Goal: Task Accomplishment & Management: Use online tool/utility

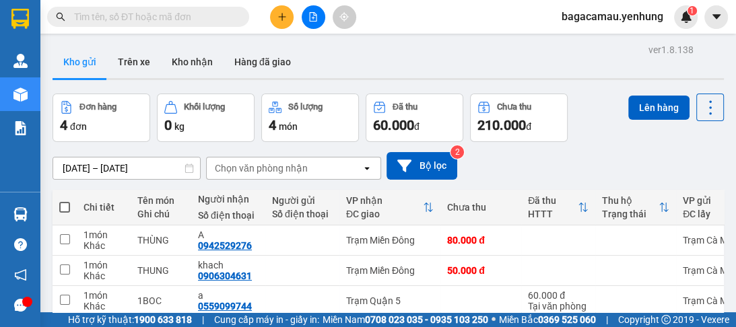
drag, startPoint x: 489, startPoint y: 187, endPoint x: 168, endPoint y: 230, distance: 323.5
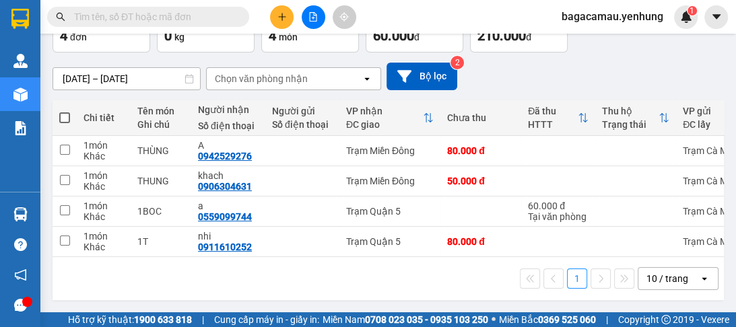
click at [702, 280] on icon at bounding box center [704, 278] width 5 height 3
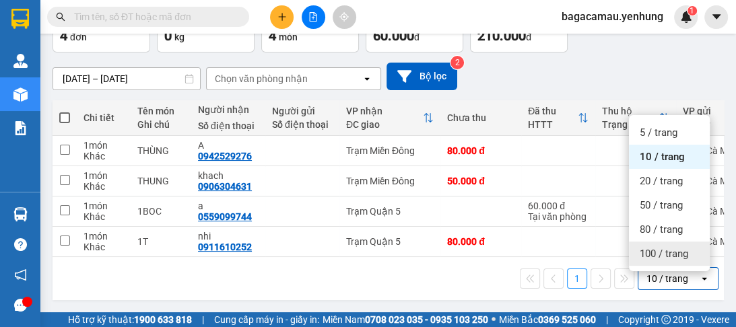
click at [679, 251] on span "100 / trang" at bounding box center [664, 253] width 48 height 13
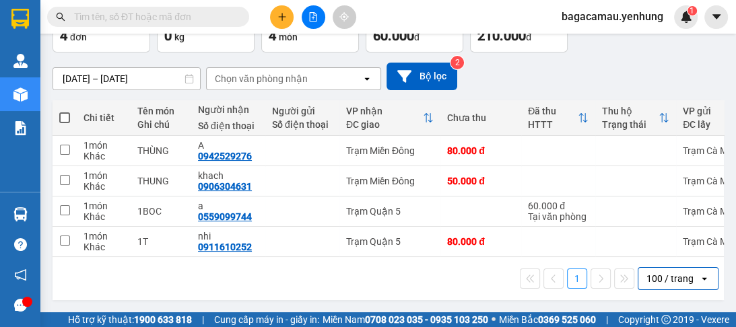
drag, startPoint x: 674, startPoint y: 251, endPoint x: 63, endPoint y: 114, distance: 626.7
click at [63, 114] on span at bounding box center [64, 117] width 11 height 11
click at [65, 111] on input "checkbox" at bounding box center [65, 111] width 0 height 0
checkbox input "true"
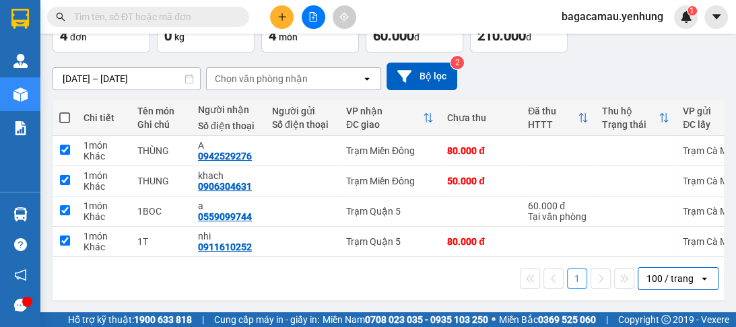
checkbox input "true"
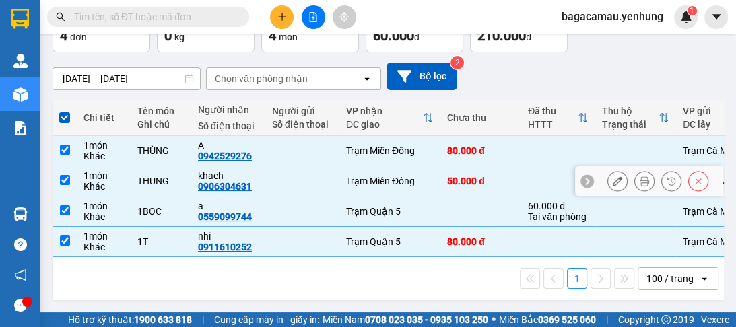
scroll to position [0, 0]
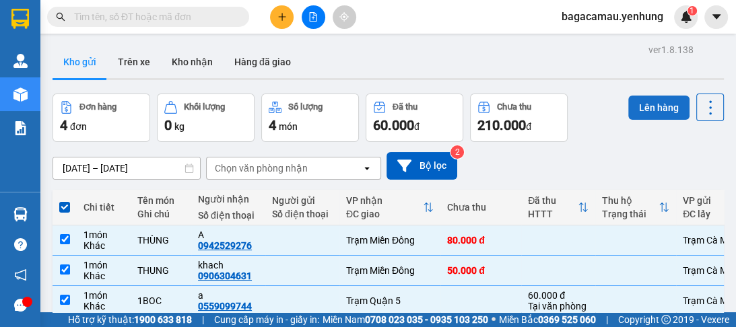
click at [641, 105] on button "Lên hàng" at bounding box center [658, 108] width 61 height 24
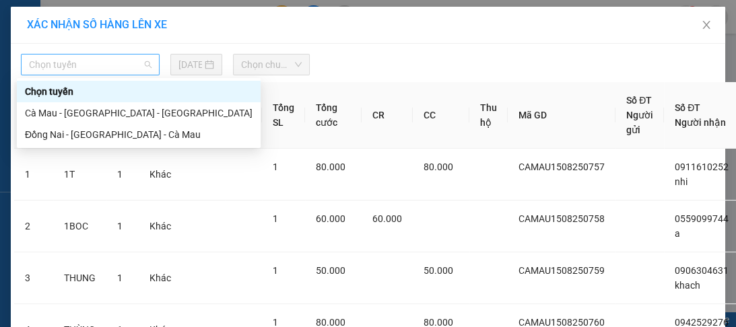
click at [130, 57] on span "Chọn tuyến" at bounding box center [90, 65] width 123 height 20
click at [121, 112] on div "Cà Mau - [GEOGRAPHIC_DATA] - [GEOGRAPHIC_DATA]" at bounding box center [139, 113] width 228 height 15
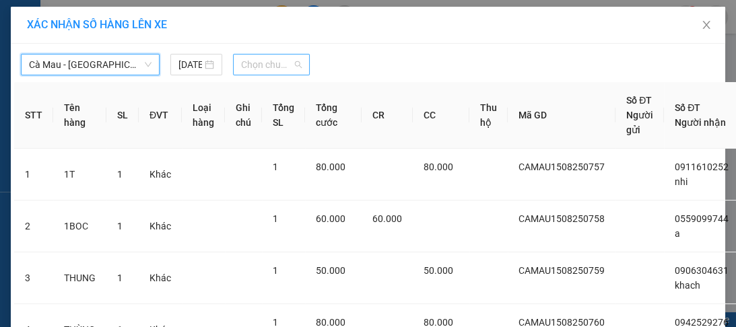
click at [292, 65] on span "Chọn chuyến" at bounding box center [271, 65] width 61 height 20
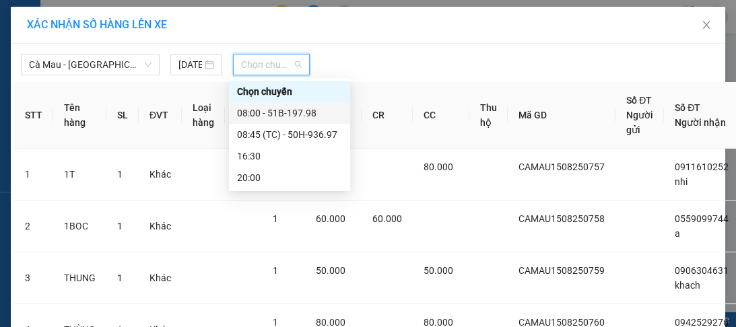
click at [308, 114] on div "08:00 - 51B-197.98" at bounding box center [289, 113] width 105 height 15
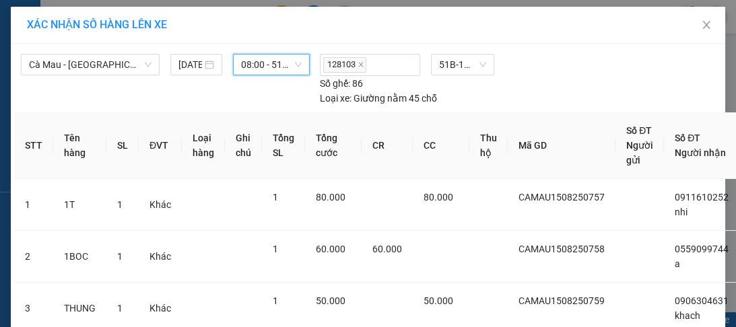
scroll to position [179, 0]
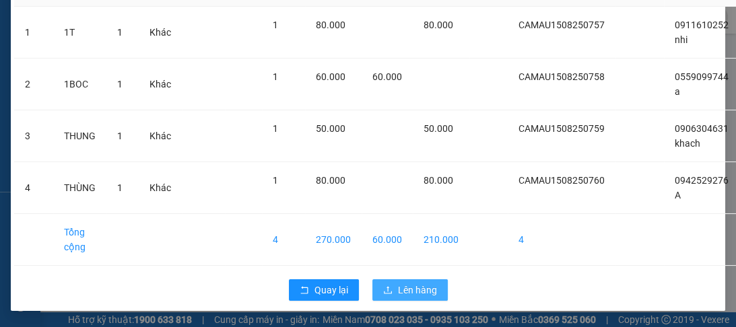
click at [416, 283] on span "Lên hàng" at bounding box center [417, 290] width 39 height 15
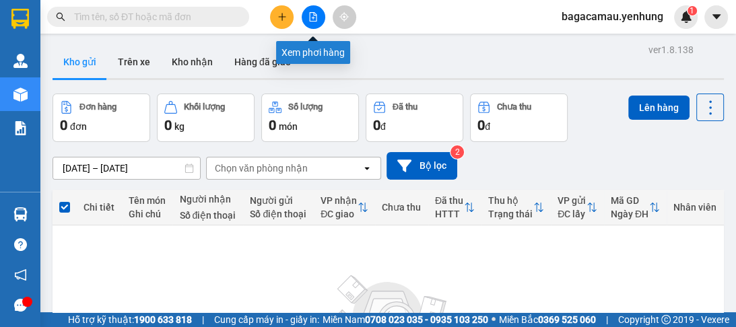
click at [309, 18] on icon "file-add" at bounding box center [312, 16] width 9 height 9
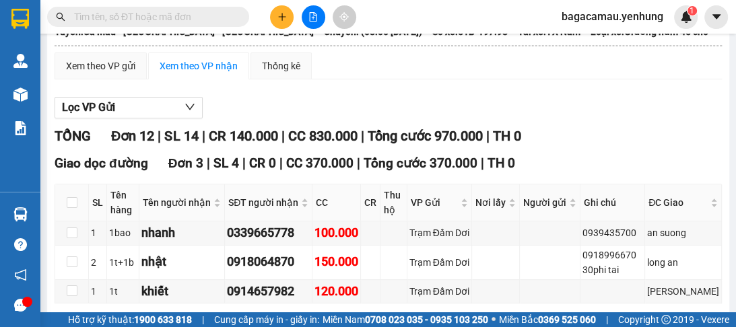
scroll to position [216, 0]
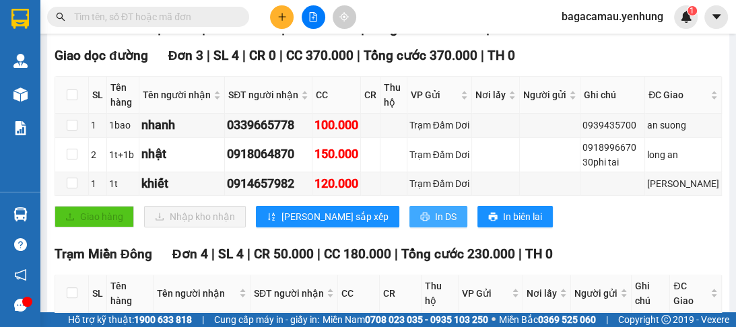
click at [435, 218] on span "In DS" at bounding box center [446, 216] width 22 height 15
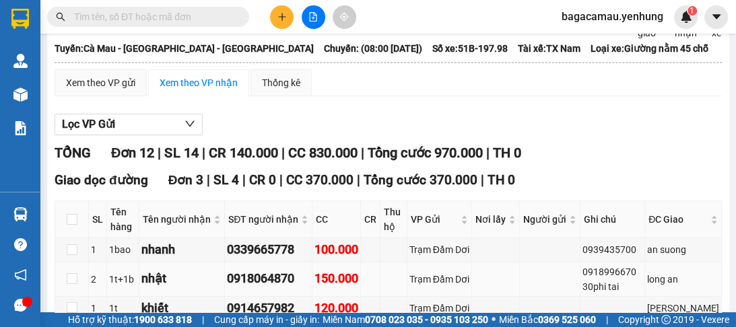
scroll to position [306, 0]
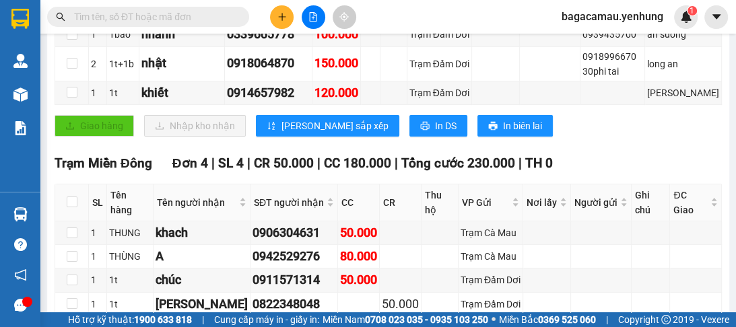
drag, startPoint x: 186, startPoint y: 216, endPoint x: 286, endPoint y: 170, distance: 110.0
